Goal: Transaction & Acquisition: Download file/media

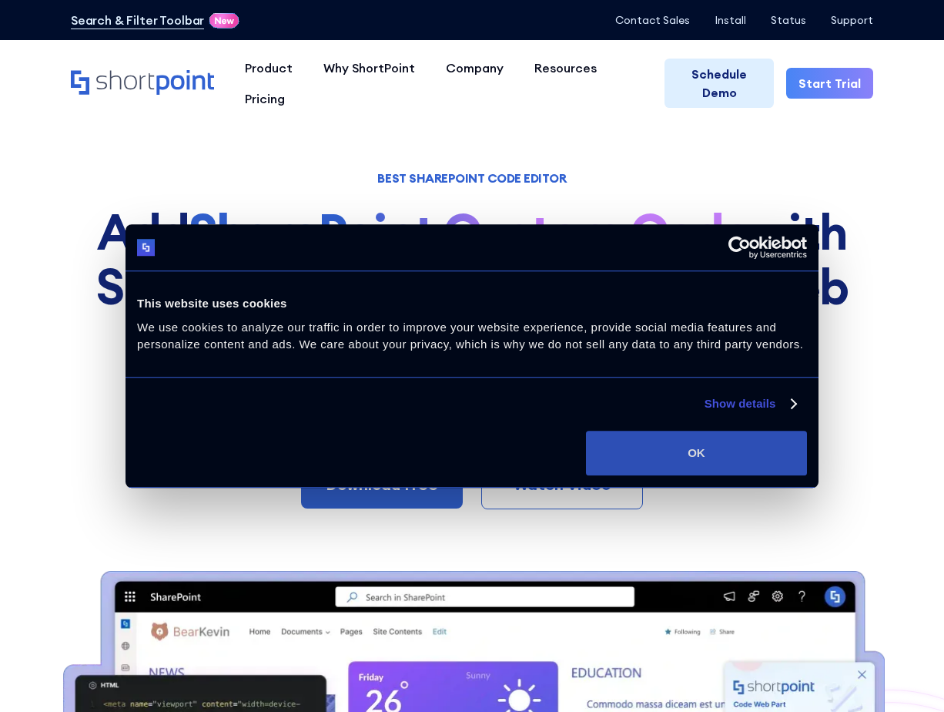
click at [692, 446] on button "OK" at bounding box center [696, 453] width 221 height 45
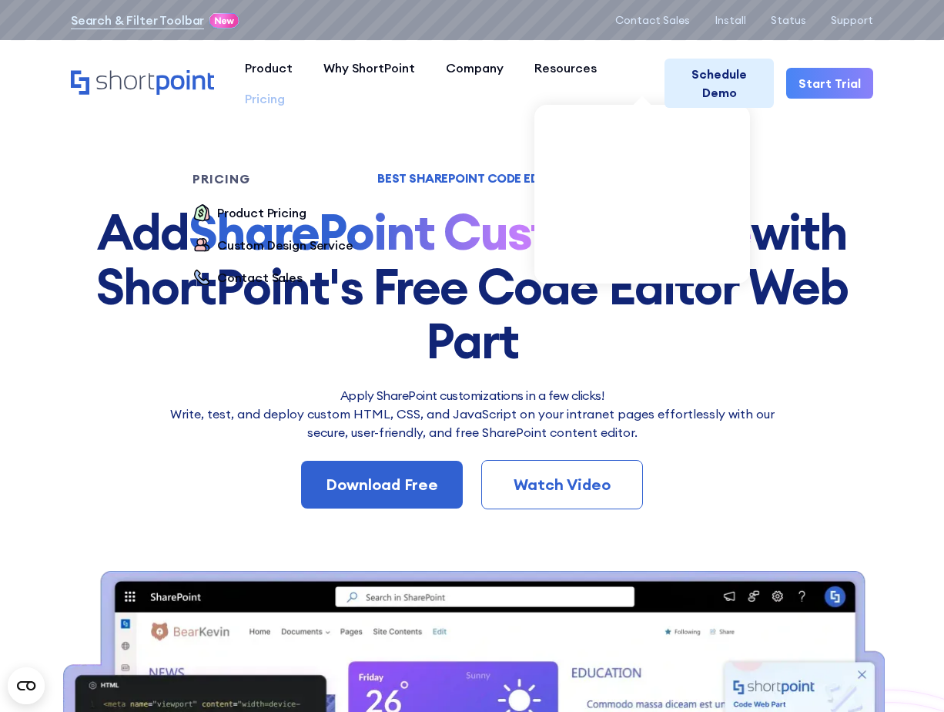
click at [264, 100] on div "Pricing" at bounding box center [265, 98] width 40 height 18
click at [272, 99] on div "Pricing" at bounding box center [265, 98] width 40 height 18
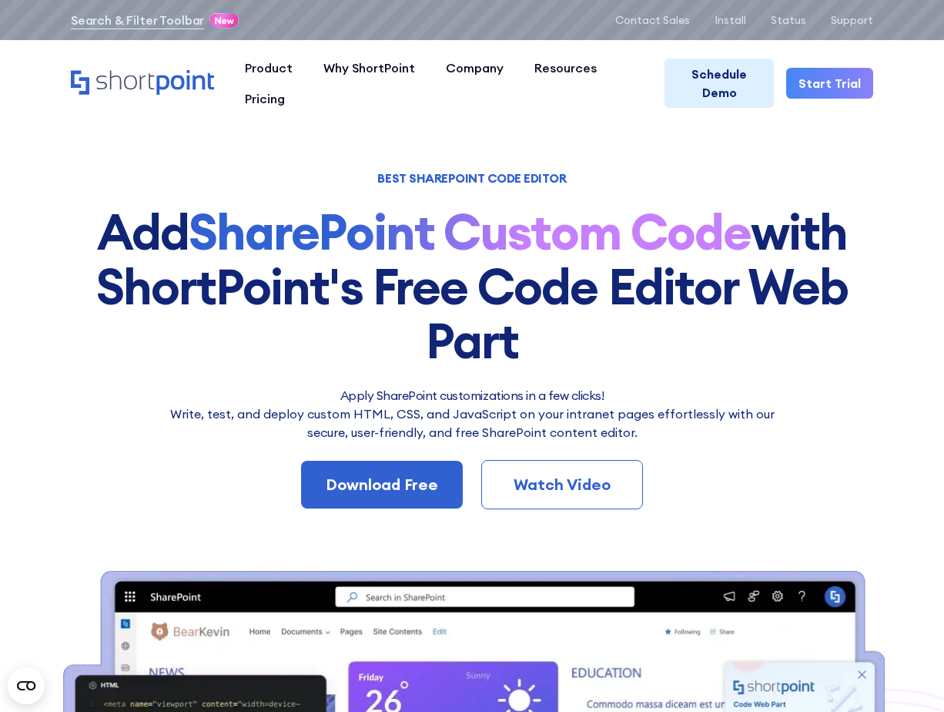
click at [823, 223] on h1 "Add SharePoint Custom Code with ShortPoint's Free Code Editor Web Part" at bounding box center [472, 286] width 826 height 163
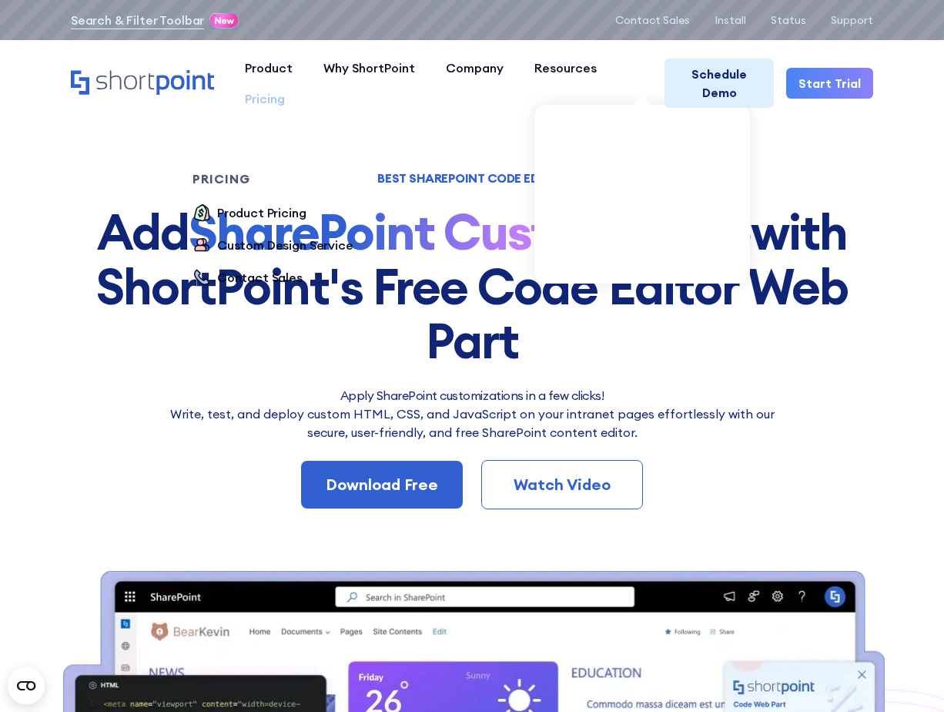
click at [262, 100] on div "Pricing" at bounding box center [265, 98] width 40 height 18
click at [271, 213] on div "Product Pricing" at bounding box center [261, 212] width 89 height 18
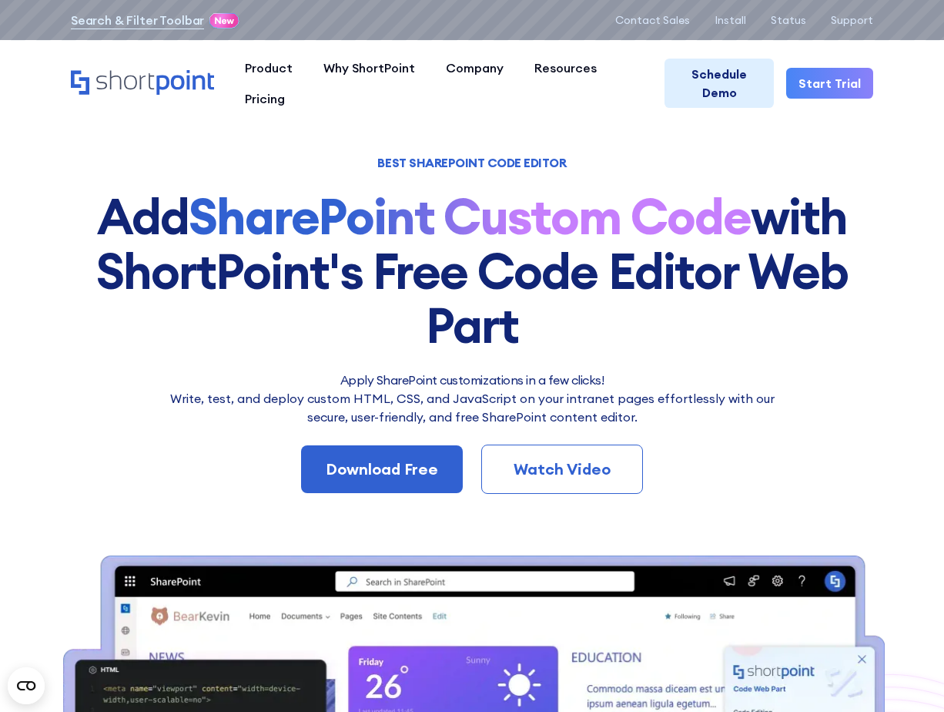
scroll to position [36, 0]
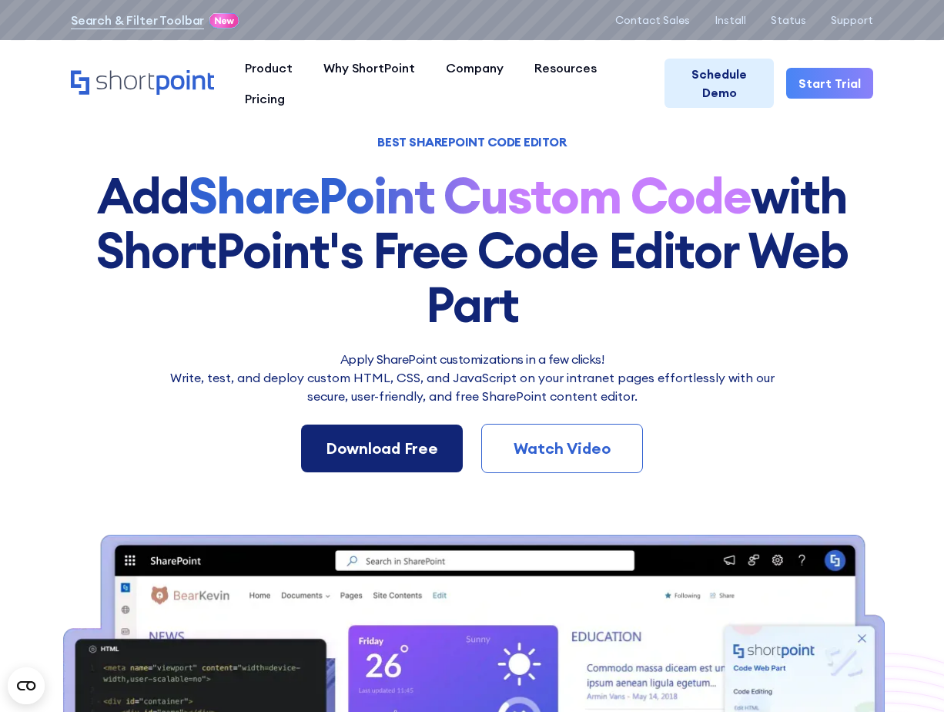
click at [365, 457] on div "Download Free" at bounding box center [382, 448] width 112 height 23
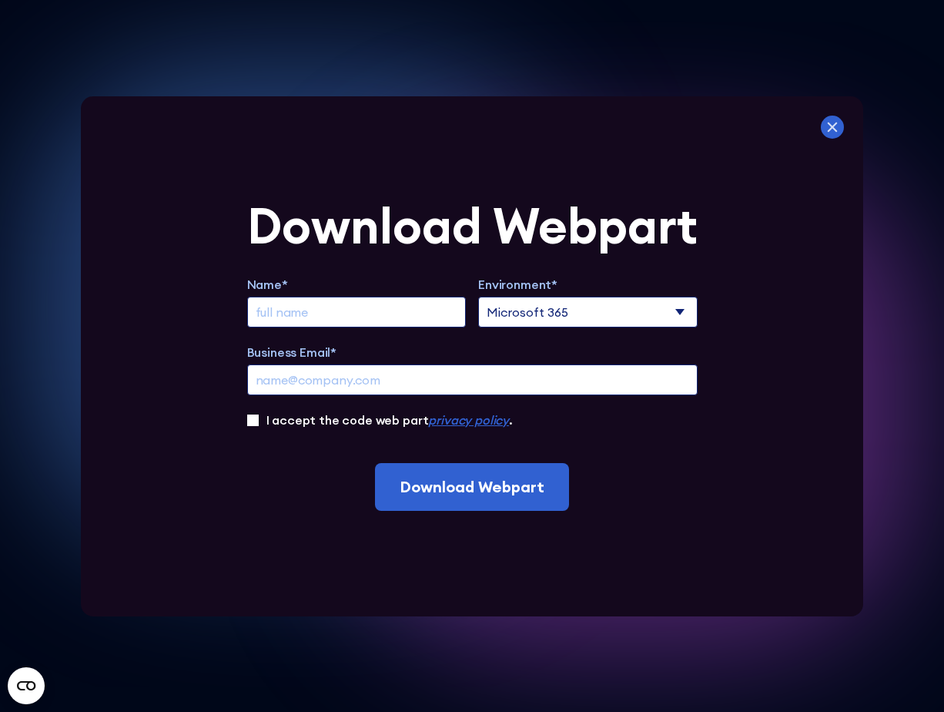
click at [829, 122] on icon at bounding box center [832, 127] width 23 height 23
